Goal: Use online tool/utility: Utilize a website feature to perform a specific function

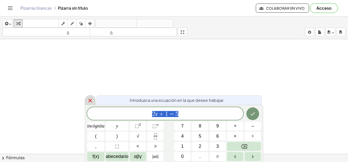
click at [90, 100] on icon at bounding box center [90, 101] width 4 height 4
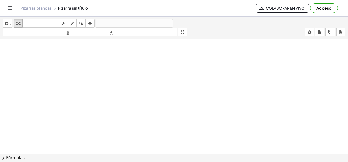
drag, startPoint x: 72, startPoint y: 59, endPoint x: 137, endPoint y: 89, distance: 72.5
click at [30, 7] on font "Pizarras blancas" at bounding box center [35, 7] width 31 height 5
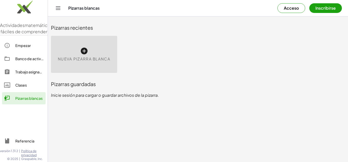
click at [87, 54] on icon at bounding box center [84, 51] width 8 height 8
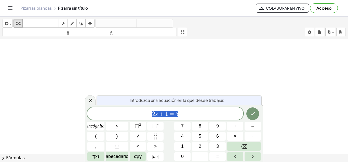
click at [88, 100] on icon at bounding box center [90, 101] width 6 height 6
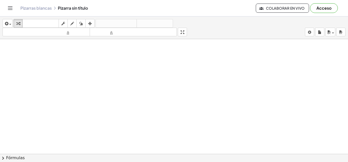
click at [138, 70] on div at bounding box center [174, 157] width 348 height 237
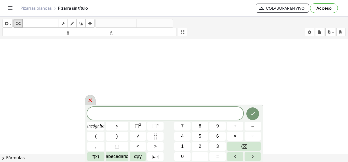
click at [89, 101] on icon at bounding box center [90, 100] width 6 height 6
